Goal: Check status: Check status

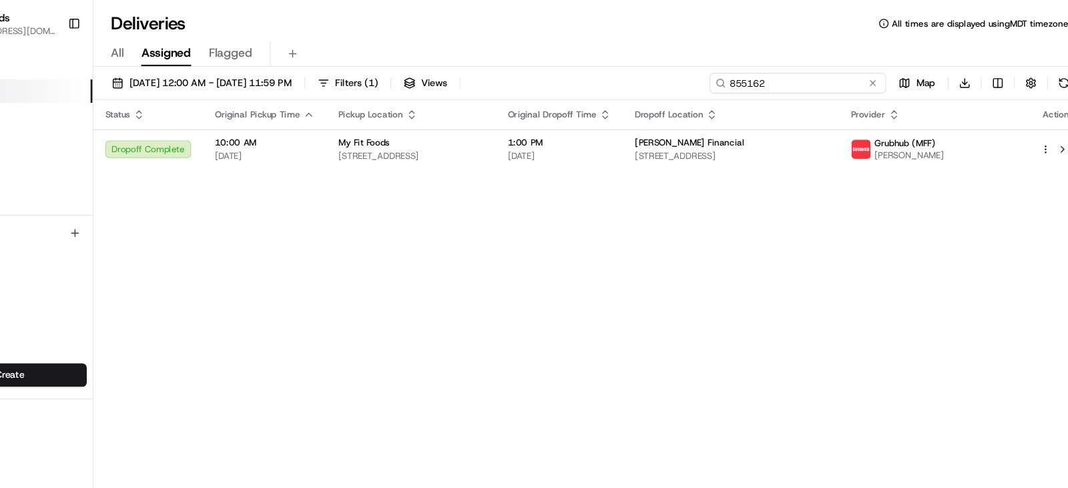
click at [804, 79] on input "855162" at bounding box center [806, 75] width 160 height 19
type input "8"
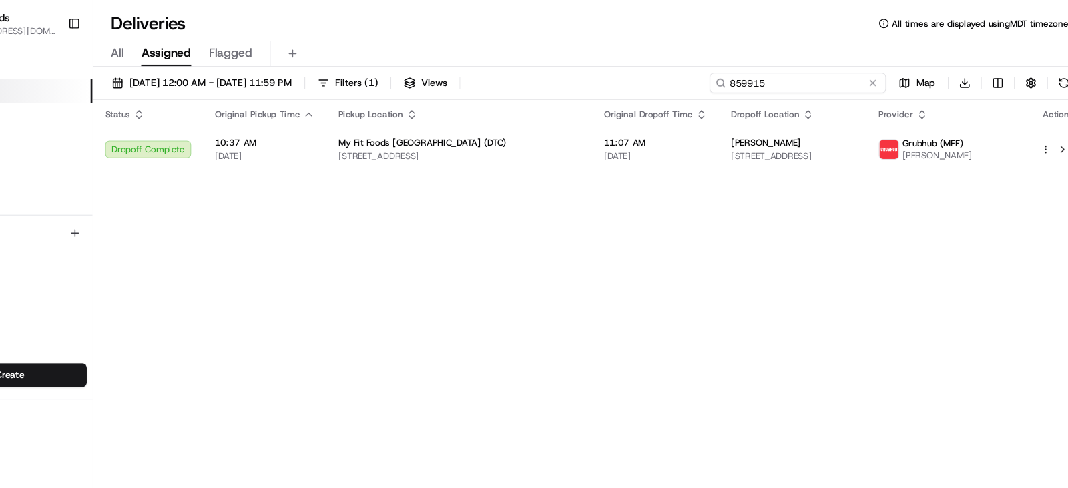
type input "859915"
drag, startPoint x: 436, startPoint y: 164, endPoint x: 371, endPoint y: 89, distance: 99.4
click at [371, 89] on div "[DATE] 12:00 AM - [DATE] 11:59 PM Filters ( 1 ) Views 859915 Map Download Statu…" at bounding box center [617, 276] width 901 height 430
